Goal: Information Seeking & Learning: Find specific page/section

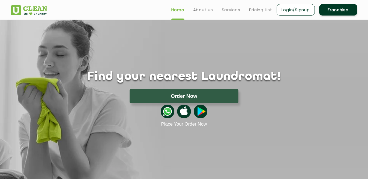
click at [293, 12] on link "Login/Signup" at bounding box center [296, 9] width 38 height 11
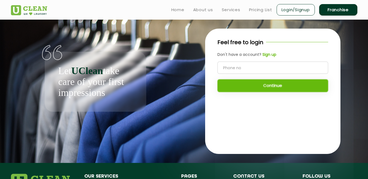
click at [340, 10] on link "Franchise" at bounding box center [339, 9] width 38 height 11
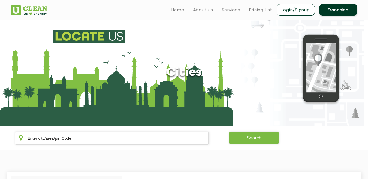
click at [294, 38] on section "Cities" at bounding box center [184, 73] width 368 height 107
click at [214, 32] on section "Cities" at bounding box center [184, 73] width 368 height 107
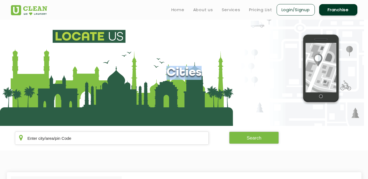
click at [214, 32] on section "Cities" at bounding box center [184, 73] width 368 height 107
click at [300, 8] on link "Login/Signup" at bounding box center [296, 9] width 38 height 11
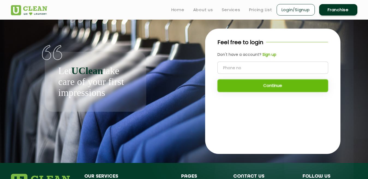
click at [152, 88] on div "Let UClean take care of your first impressions" at bounding box center [95, 66] width 169 height 92
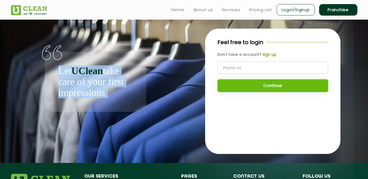
click at [152, 88] on div "Let UClean take care of your first impressions" at bounding box center [95, 66] width 169 height 92
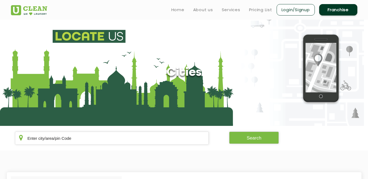
drag, startPoint x: 368, startPoint y: 50, endPoint x: 372, endPoint y: 60, distance: 10.7
click at [368, 60] on html "Home About us Services Pricing List Login/Signup Franchise Home About us Franch…" at bounding box center [184, 89] width 368 height 179
click at [303, 8] on link "Login/Signup" at bounding box center [296, 9] width 38 height 11
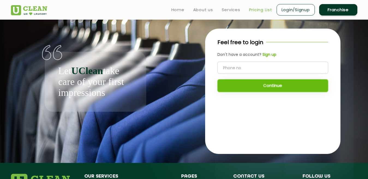
click at [263, 7] on link "Pricing List" at bounding box center [260, 10] width 23 height 7
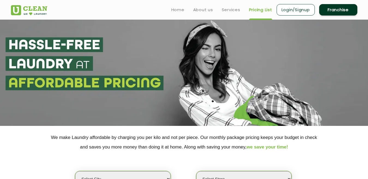
select select "0"
